Goal: Task Accomplishment & Management: Manage account settings

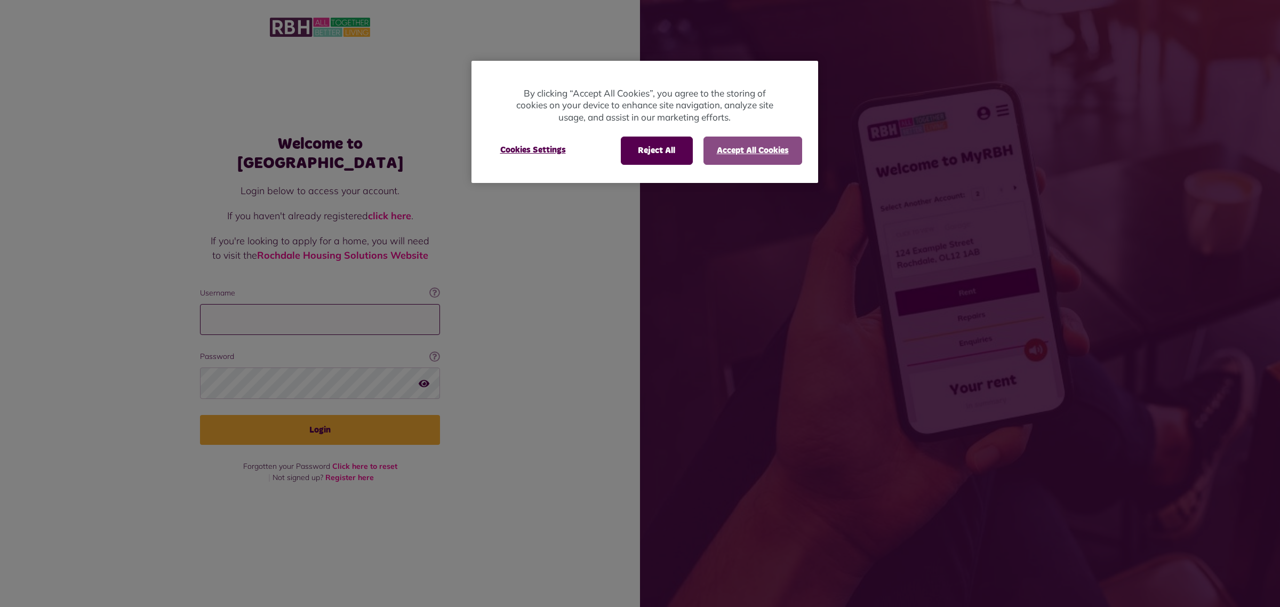
type input "**********"
click at [734, 153] on button "Accept All Cookies" at bounding box center [752, 151] width 99 height 28
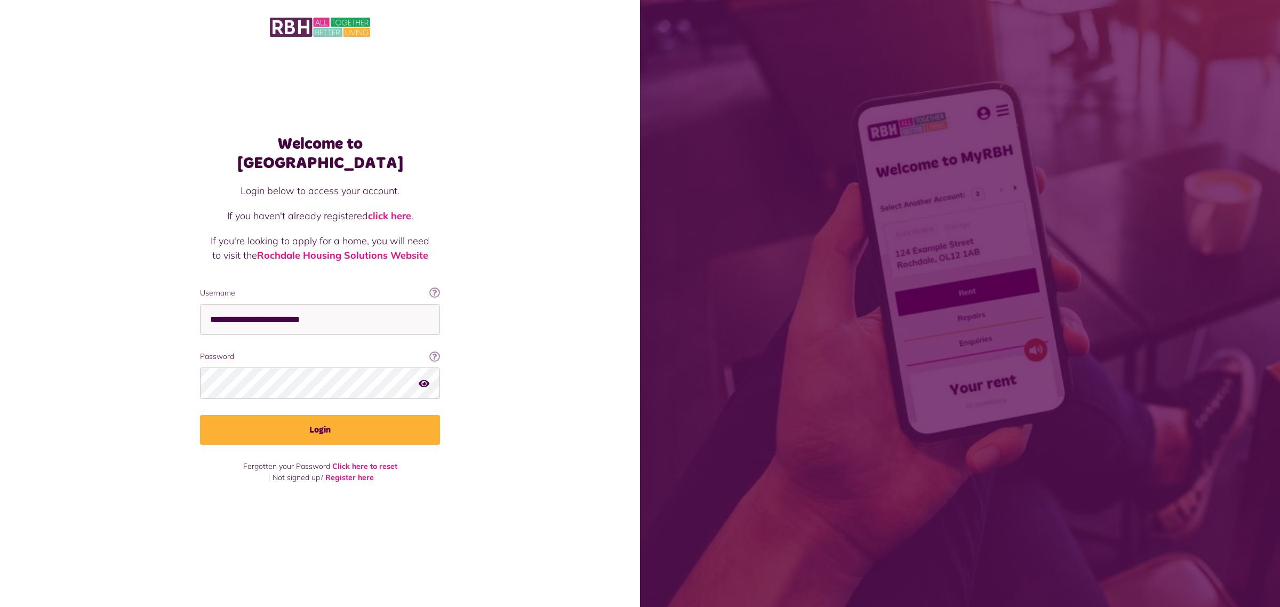
click at [348, 421] on button "Login" at bounding box center [320, 430] width 240 height 30
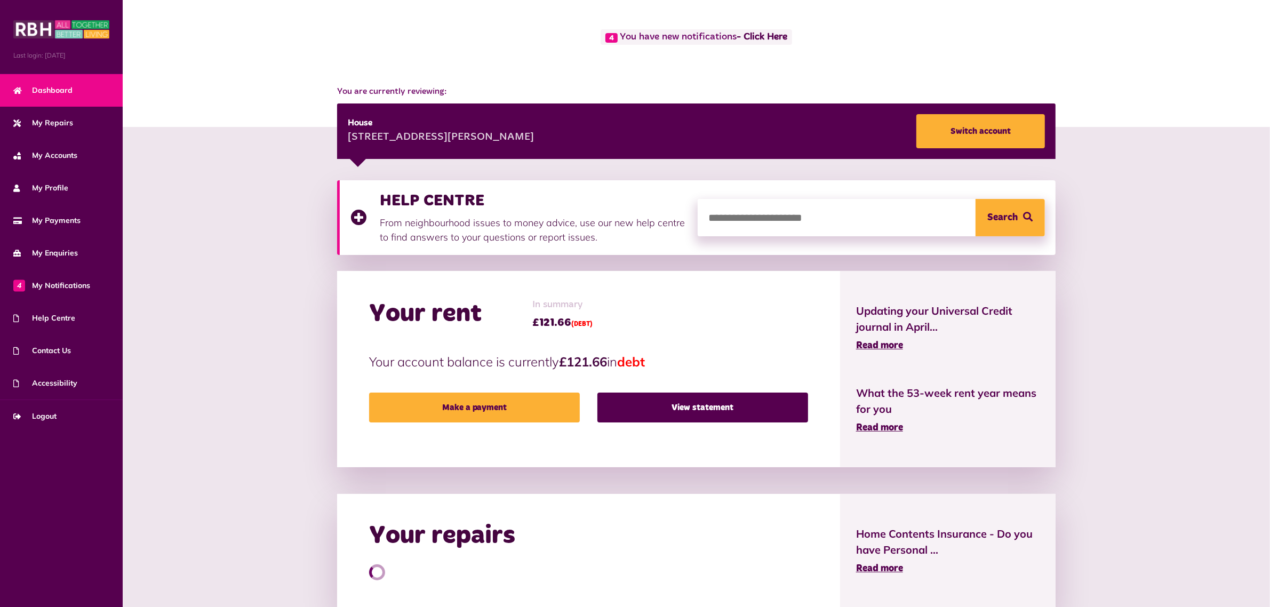
scroll to position [67, 0]
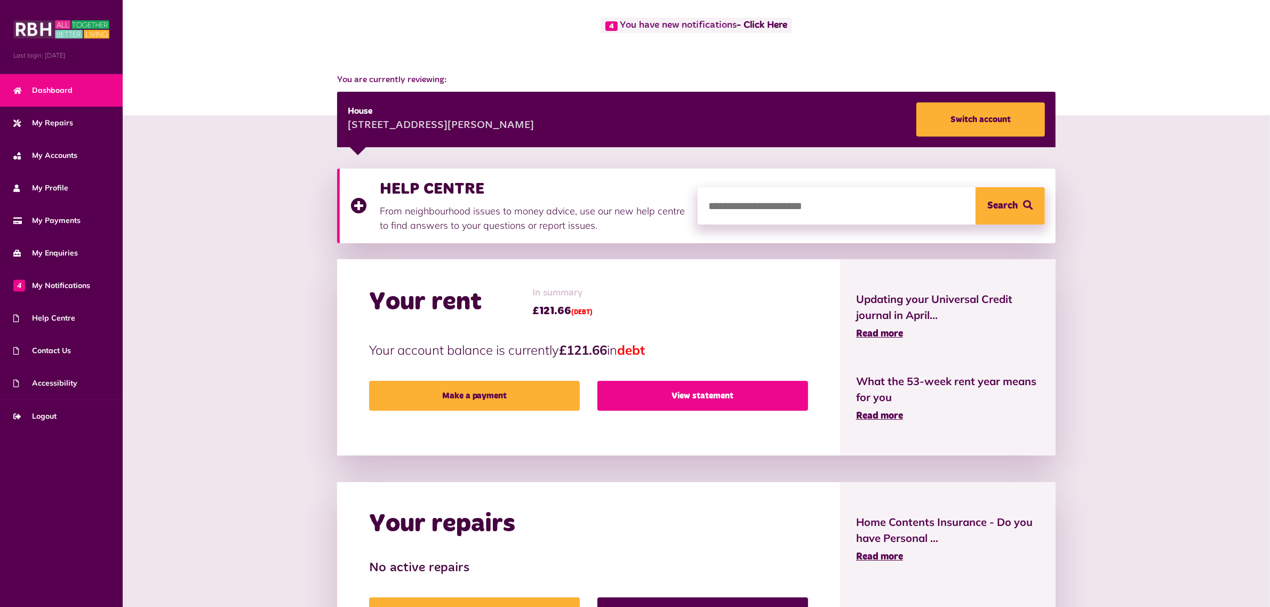
click at [708, 390] on link "View statement" at bounding box center [702, 396] width 211 height 30
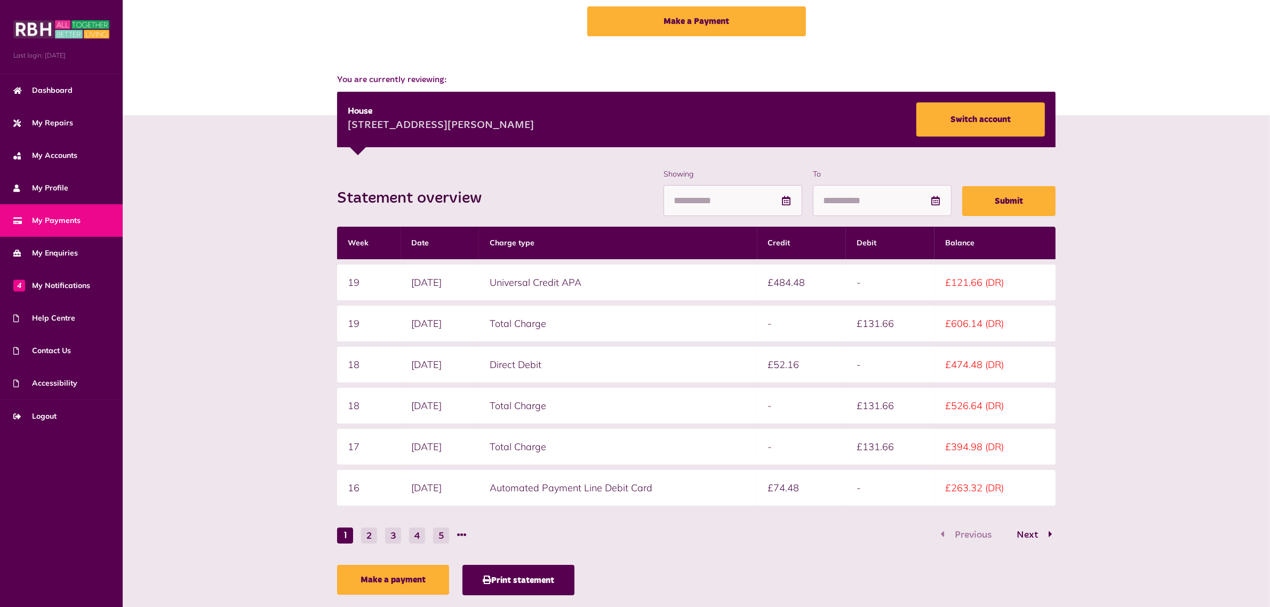
scroll to position [90, 0]
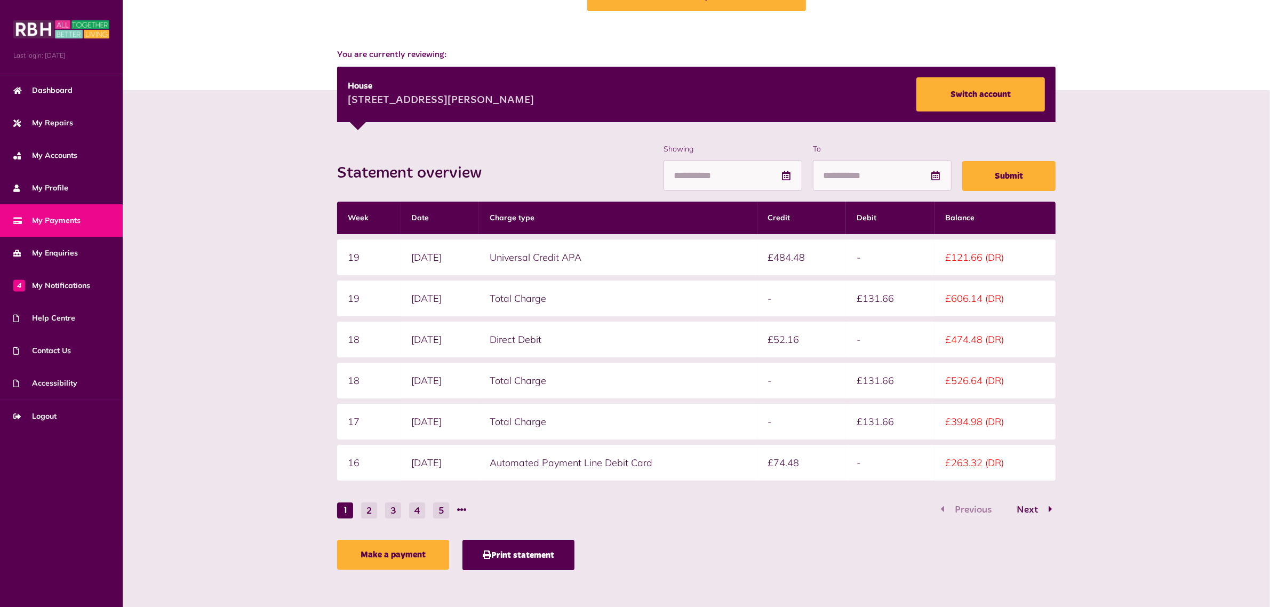
drag, startPoint x: 517, startPoint y: 552, endPoint x: 524, endPoint y: 544, distance: 10.6
click at [515, 552] on button "Print statement" at bounding box center [518, 555] width 112 height 30
